Goal: Task Accomplishment & Management: Use online tool/utility

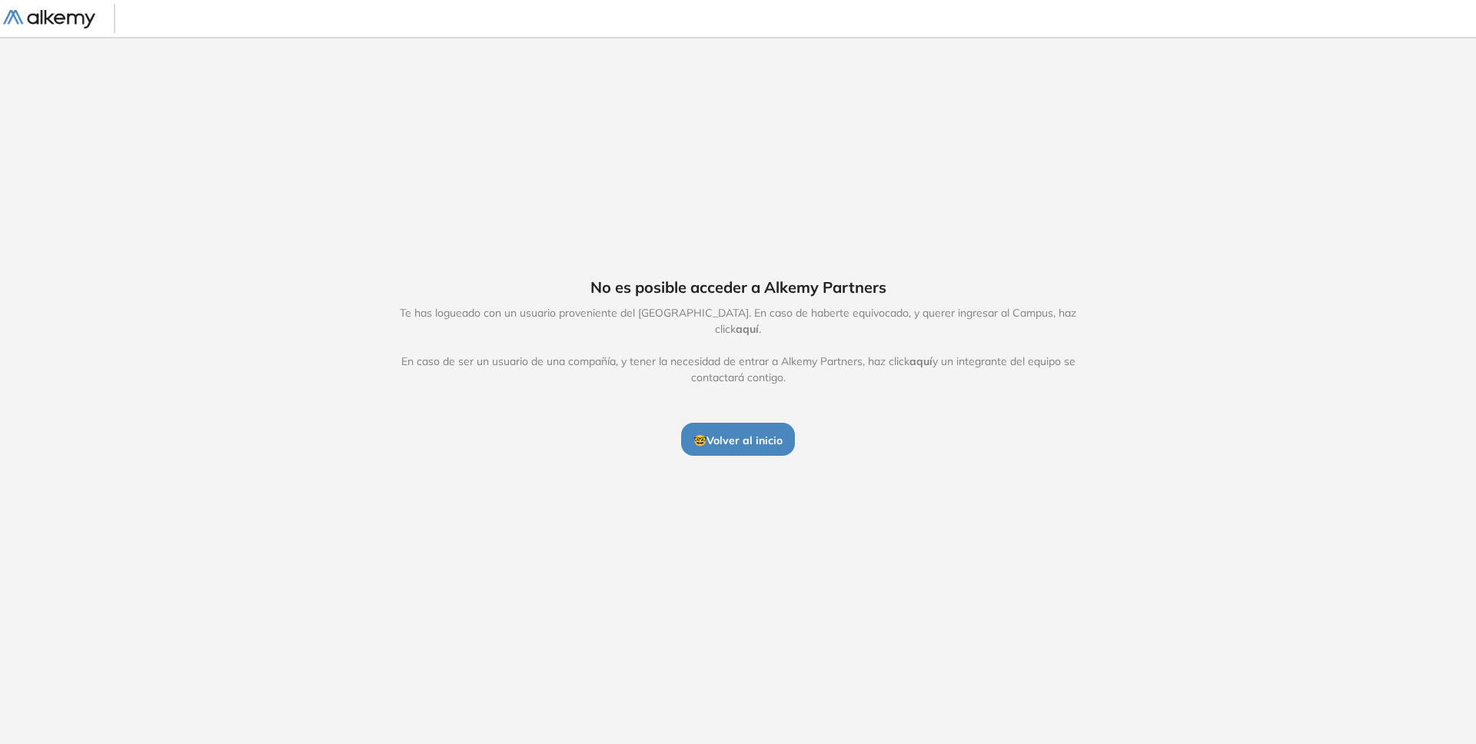
click at [744, 459] on div "No es posible acceder a Alkemy Partners Te has logueado con un usuario provenie…" at bounding box center [738, 366] width 1476 height 658
click at [744, 434] on span "🤓 Volver al inicio" at bounding box center [738, 441] width 89 height 14
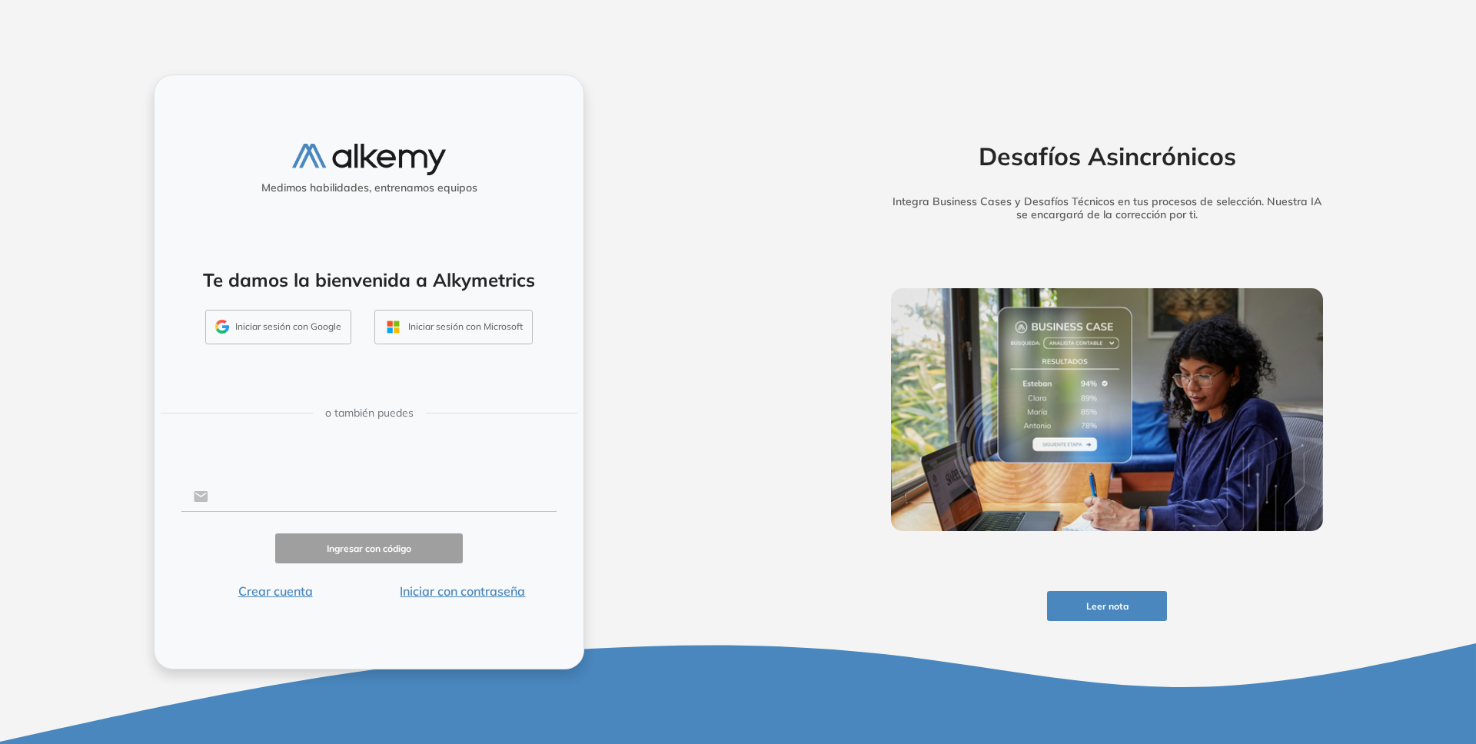
click at [268, 486] on input "text" at bounding box center [382, 496] width 348 height 29
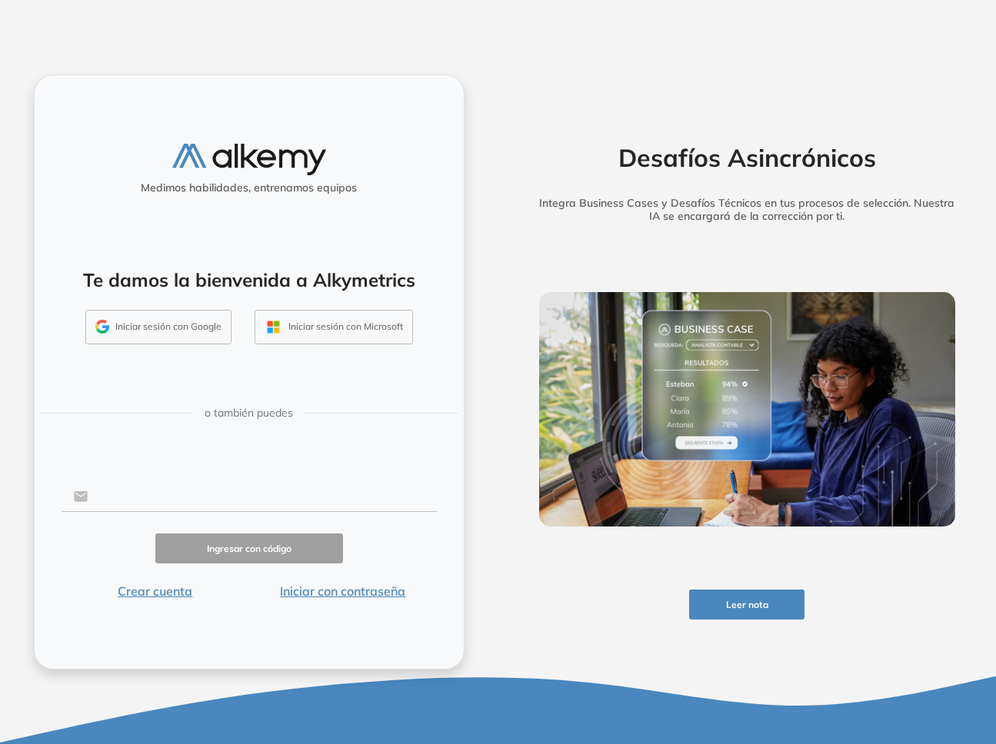
click at [309, 510] on input "text" at bounding box center [262, 496] width 348 height 29
click at [195, 325] on button "Iniciar sesión con Google" at bounding box center [158, 327] width 146 height 35
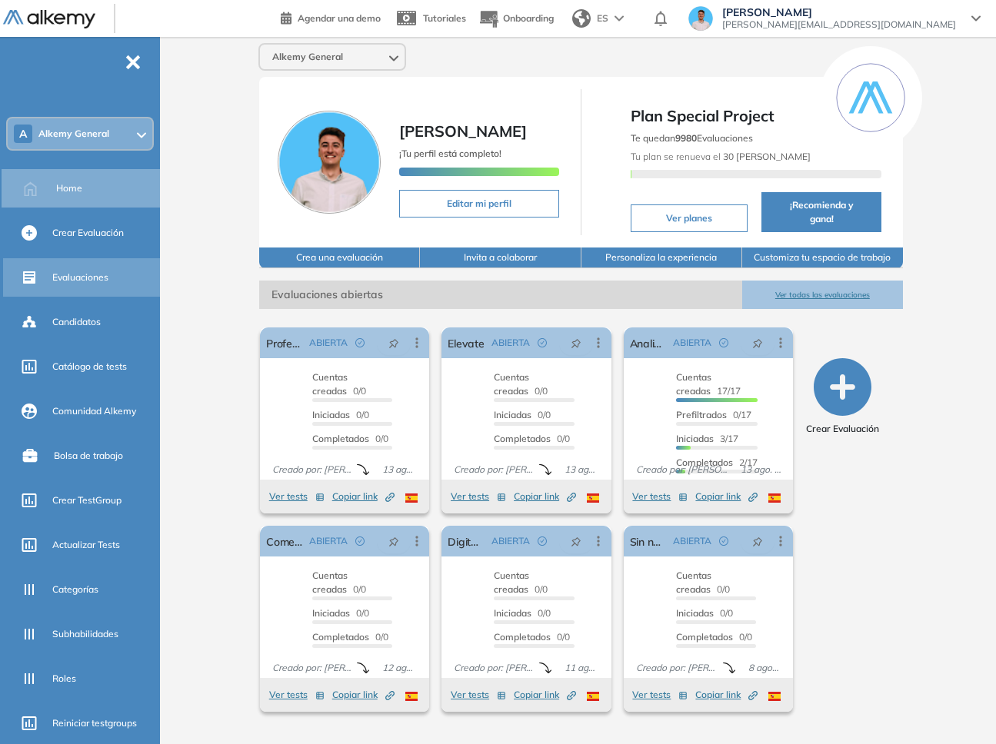
click at [79, 283] on span "Evaluaciones" at bounding box center [80, 278] width 56 height 14
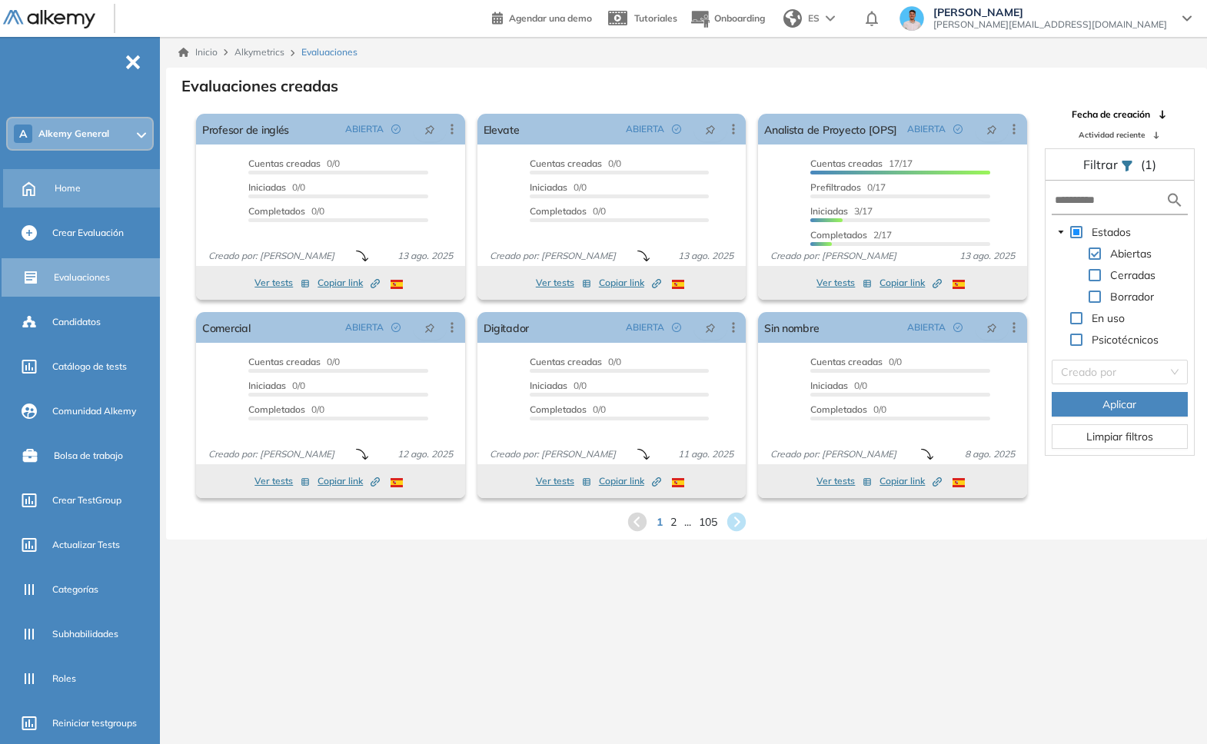
click at [88, 194] on div "Home" at bounding box center [106, 188] width 102 height 26
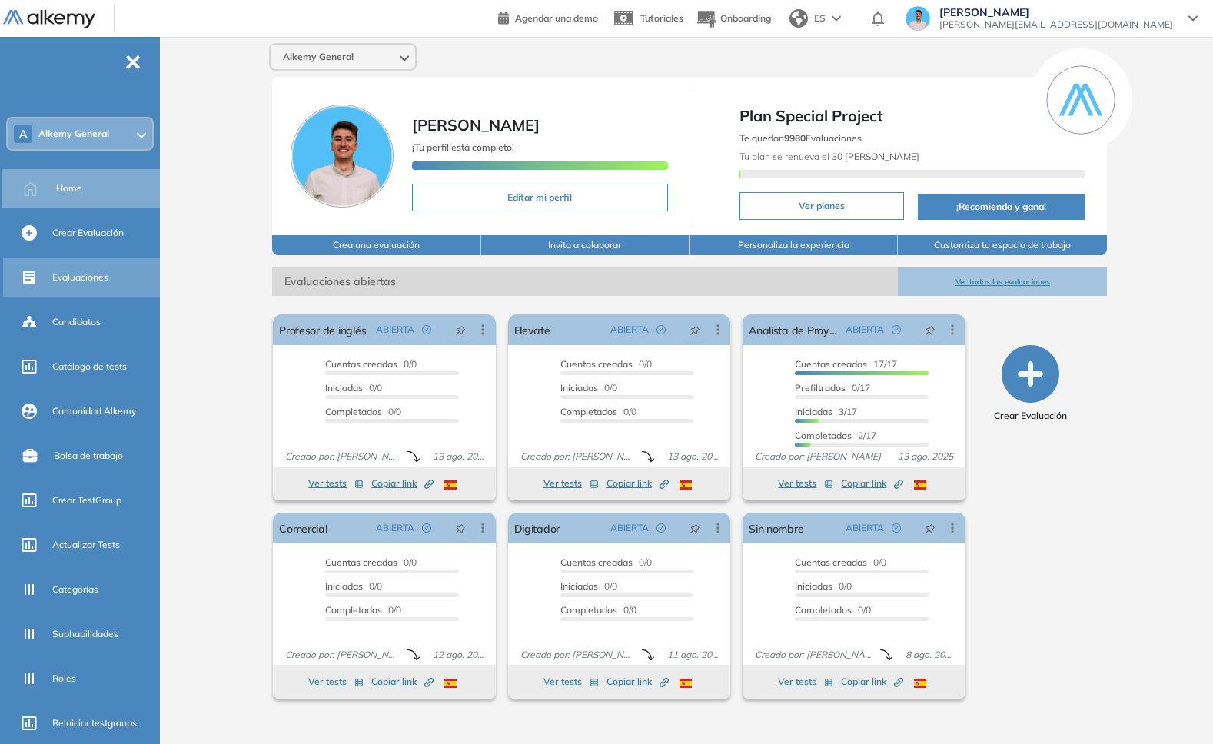
click at [95, 276] on span "Evaluaciones" at bounding box center [80, 278] width 56 height 14
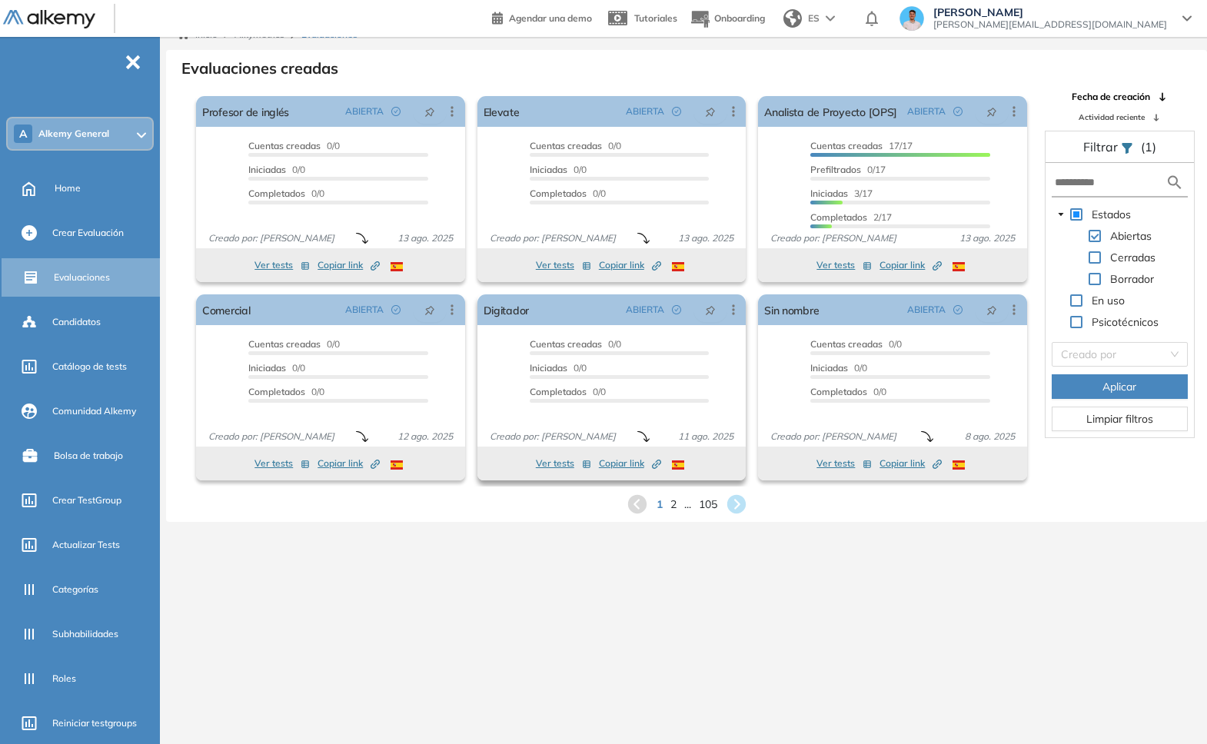
scroll to position [37, 0]
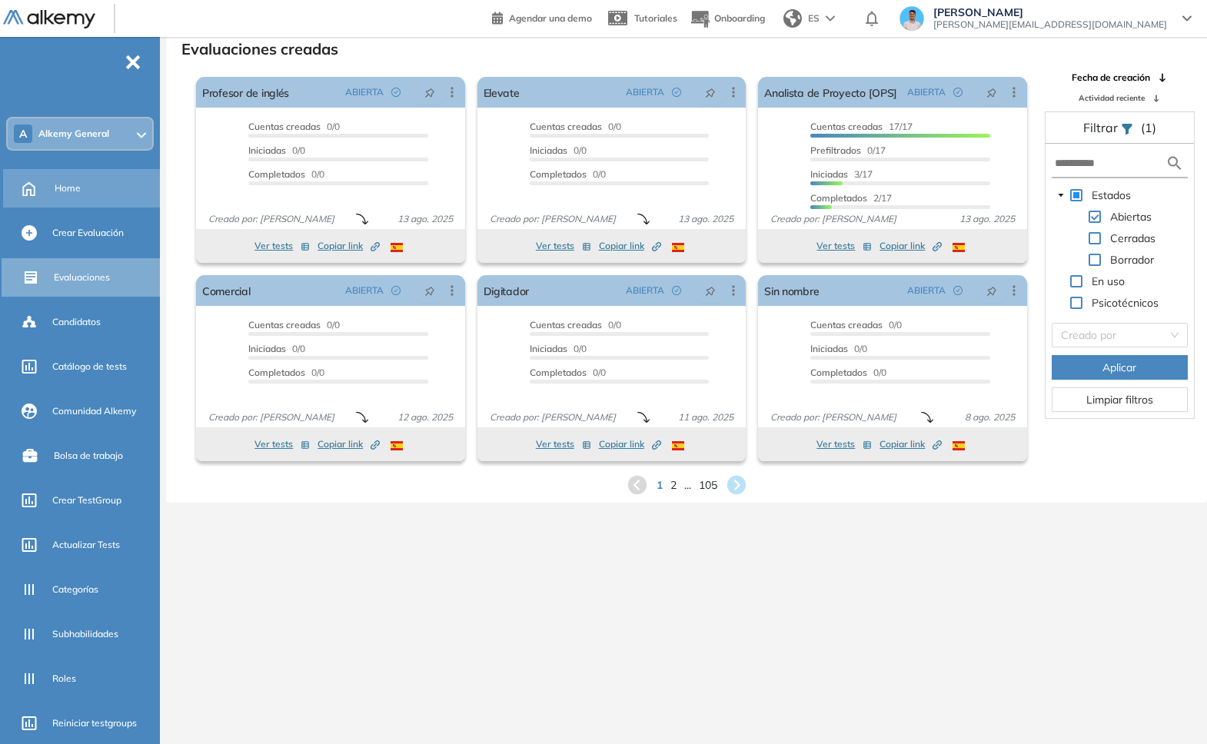
click at [115, 186] on div "Home" at bounding box center [106, 188] width 102 height 26
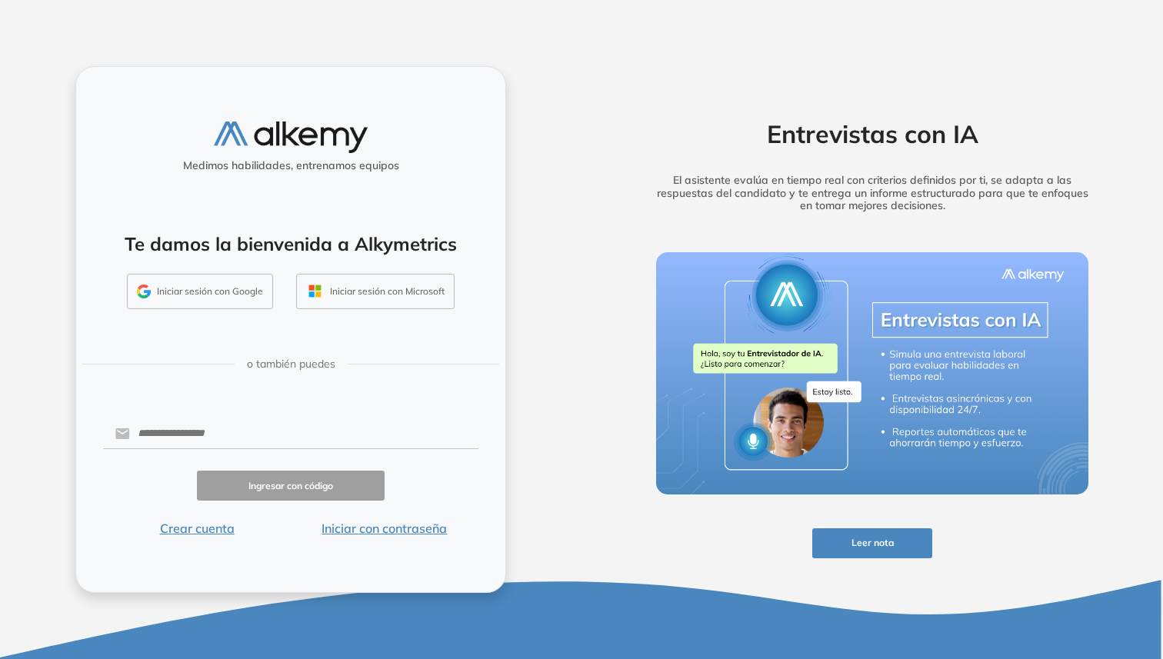
click at [417, 527] on button "Iniciar con contraseña" at bounding box center [385, 528] width 188 height 18
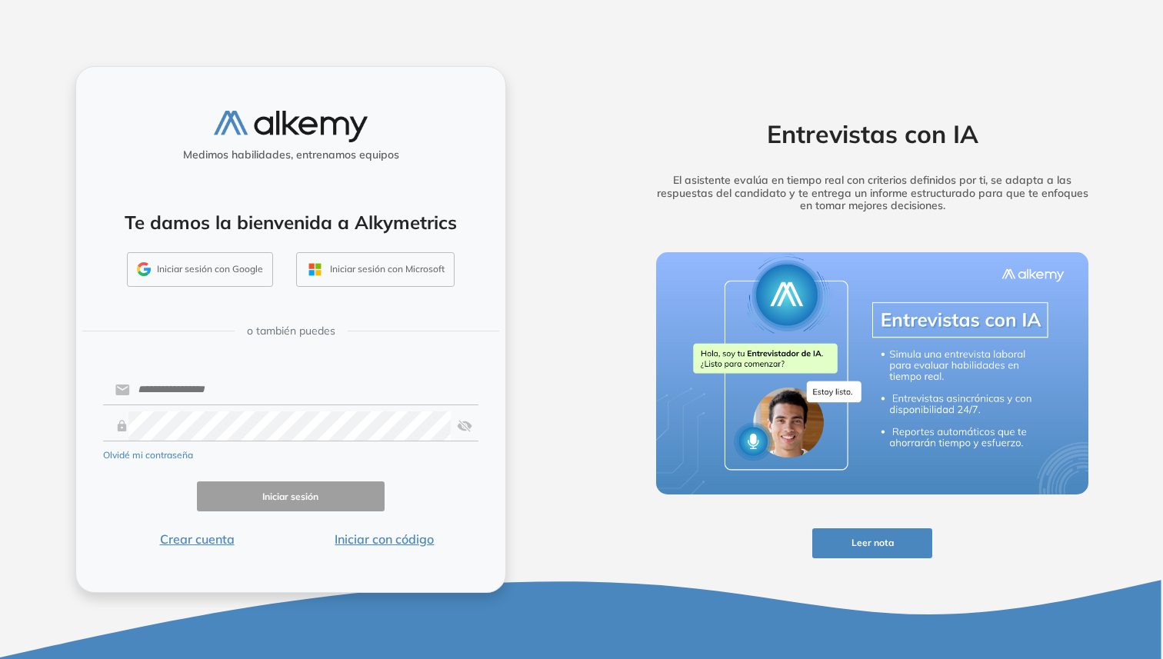
click at [575, 341] on div "Medimos habilidades, entrenamos equipos Te damos la bienvenida a Alkymetrics In…" at bounding box center [290, 329] width 581 height 659
click at [242, 279] on button "Iniciar sesión con Google" at bounding box center [200, 269] width 146 height 35
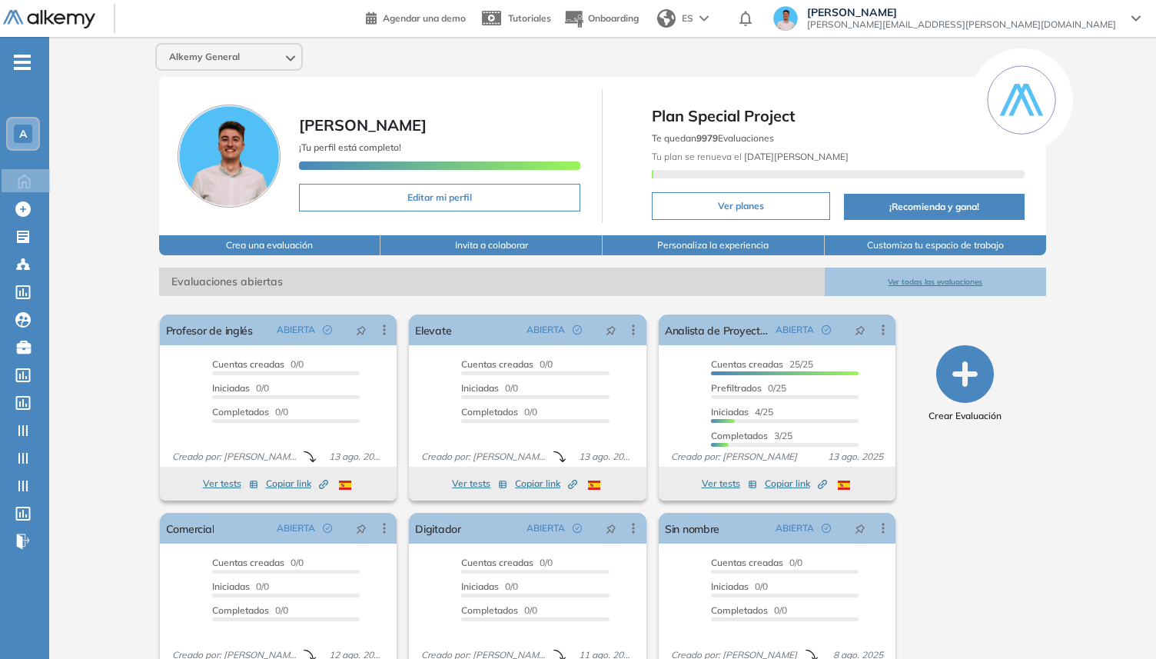
click at [102, 131] on div "Alkemy General [PERSON_NAME] ¡Tu perfil está completo! Editar mi perfil Plan Sp…" at bounding box center [602, 377] width 1107 height 681
click at [22, 75] on ul "A Home Home Crear Evaluación Crear Evaluación Evaluaciones Evaluaciones Candida…" at bounding box center [24, 308] width 49 height 493
click at [23, 66] on span "-" at bounding box center [22, 61] width 17 height 12
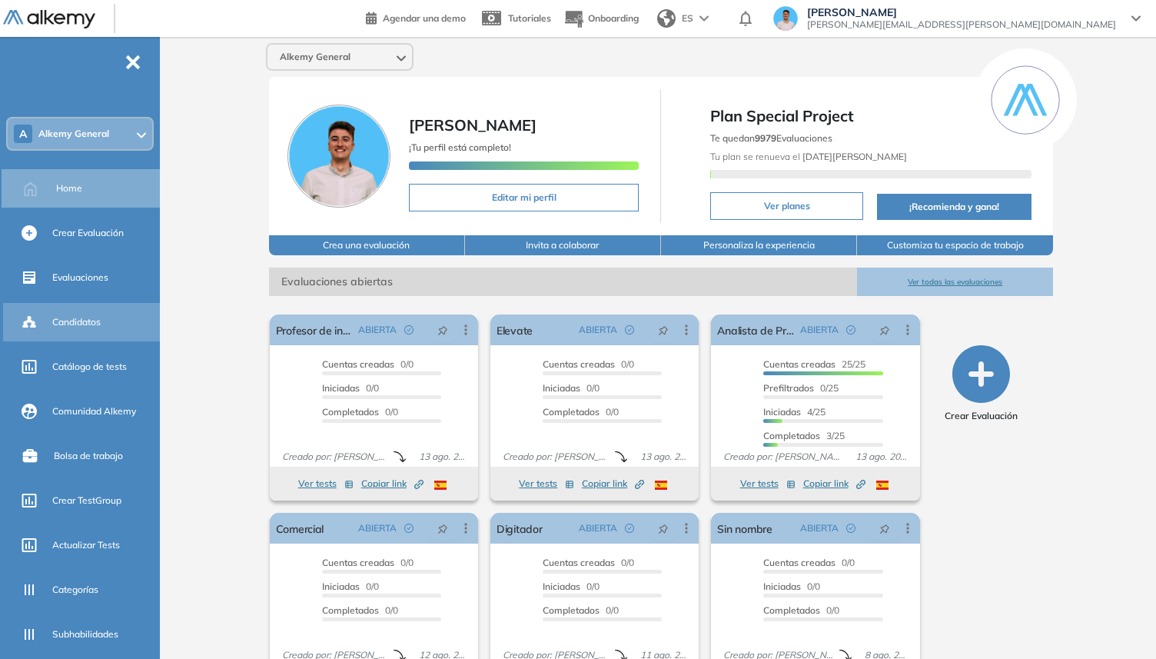
click at [110, 339] on div "Candidatos" at bounding box center [83, 322] width 160 height 38
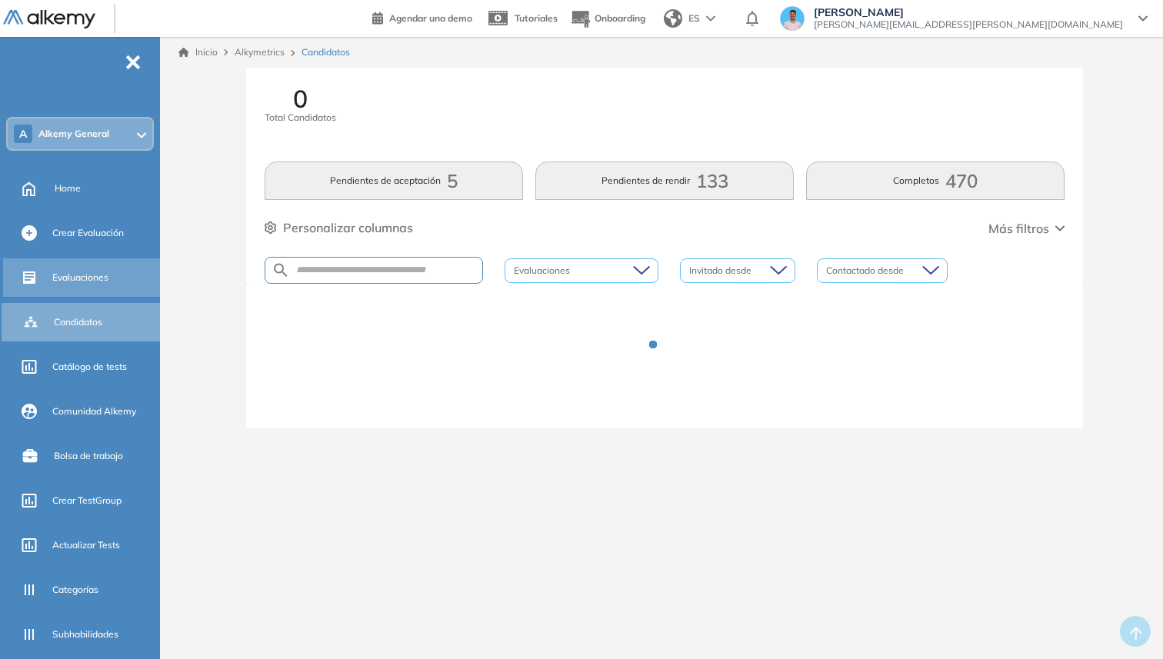
click at [85, 272] on span "Evaluaciones" at bounding box center [80, 278] width 56 height 14
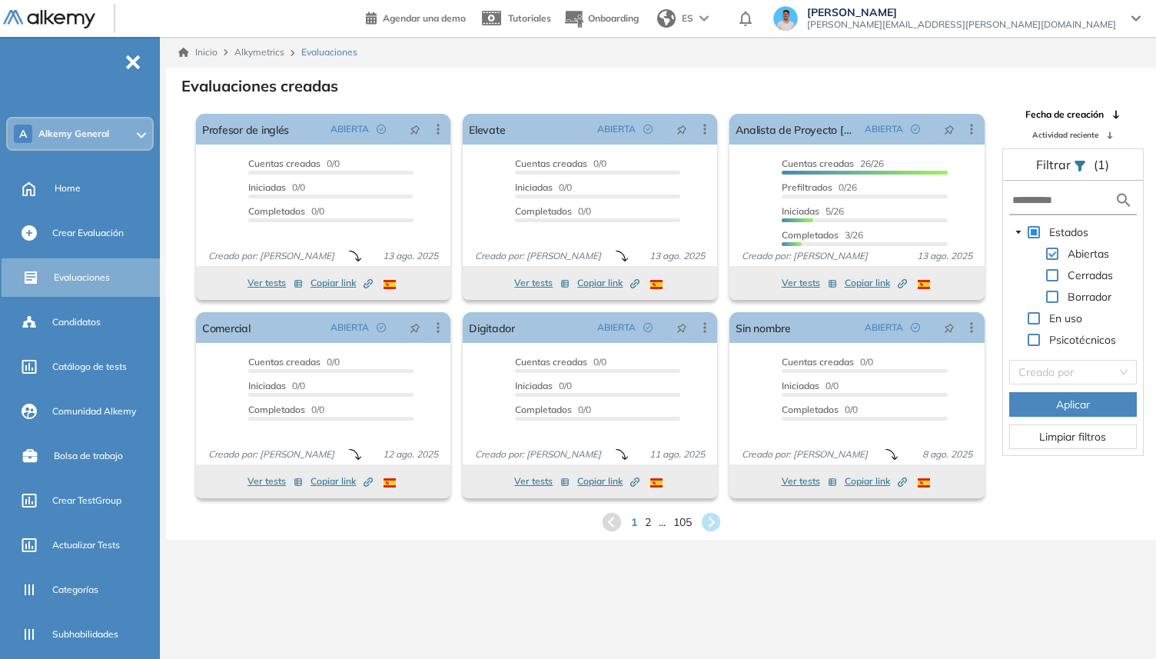
click at [121, 253] on ul "A Alkemy General Home Crear Evaluación Evaluaciones Candidatos Catálogo de test…" at bounding box center [80, 425] width 160 height 726
click at [123, 239] on span "Crear Evaluación" at bounding box center [88, 233] width 72 height 14
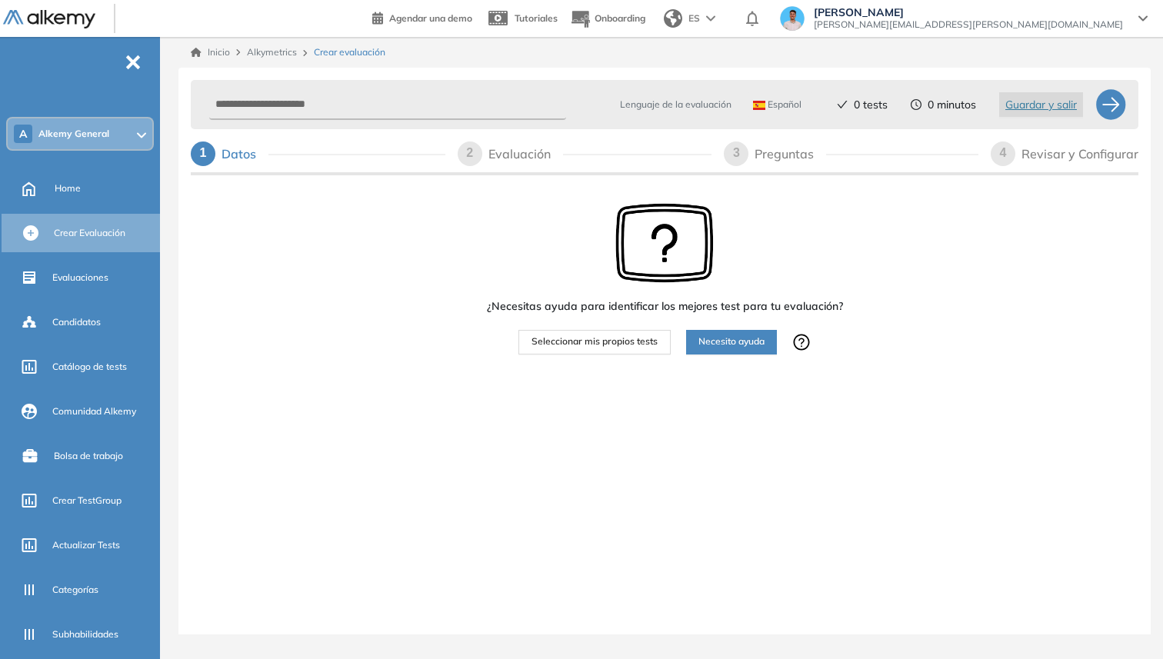
click at [128, 131] on div "A Alkemy General" at bounding box center [80, 133] width 145 height 31
